Goal: Task Accomplishment & Management: Use online tool/utility

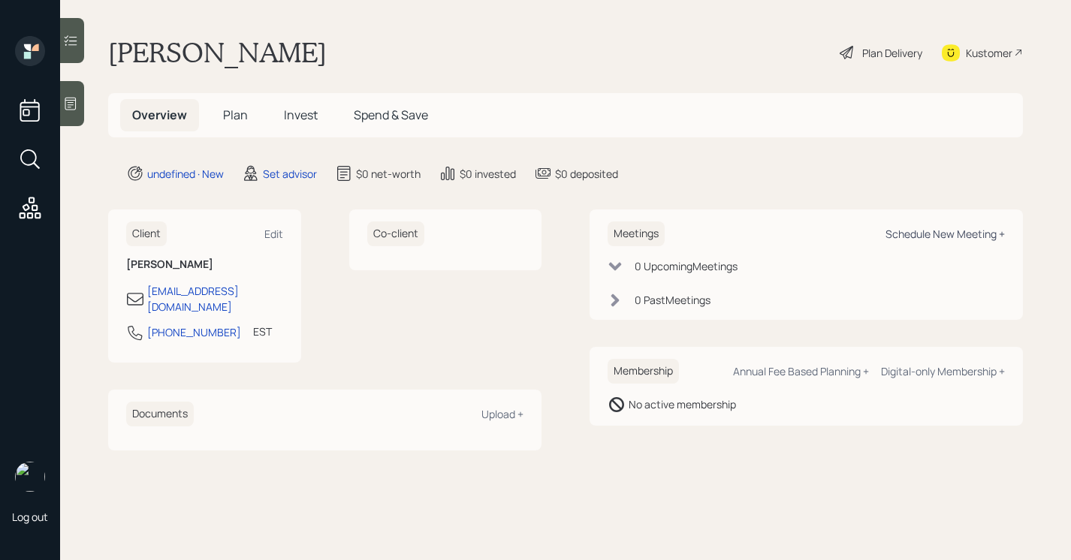
click at [928, 228] on div "Schedule New Meeting +" at bounding box center [945, 234] width 119 height 14
select select "round-[PERSON_NAME]"
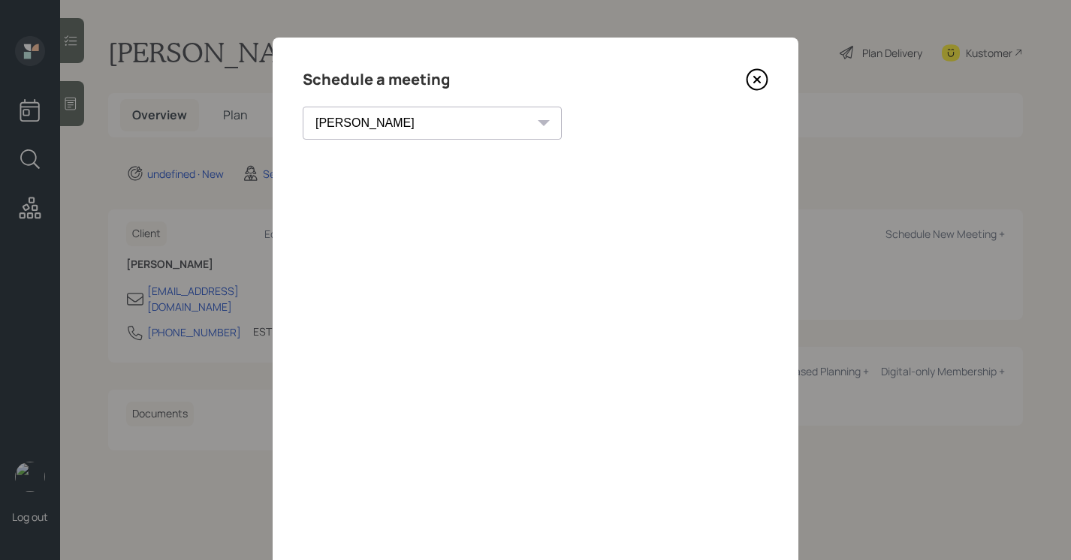
click at [751, 74] on icon at bounding box center [757, 79] width 23 height 23
